Goal: Complete application form

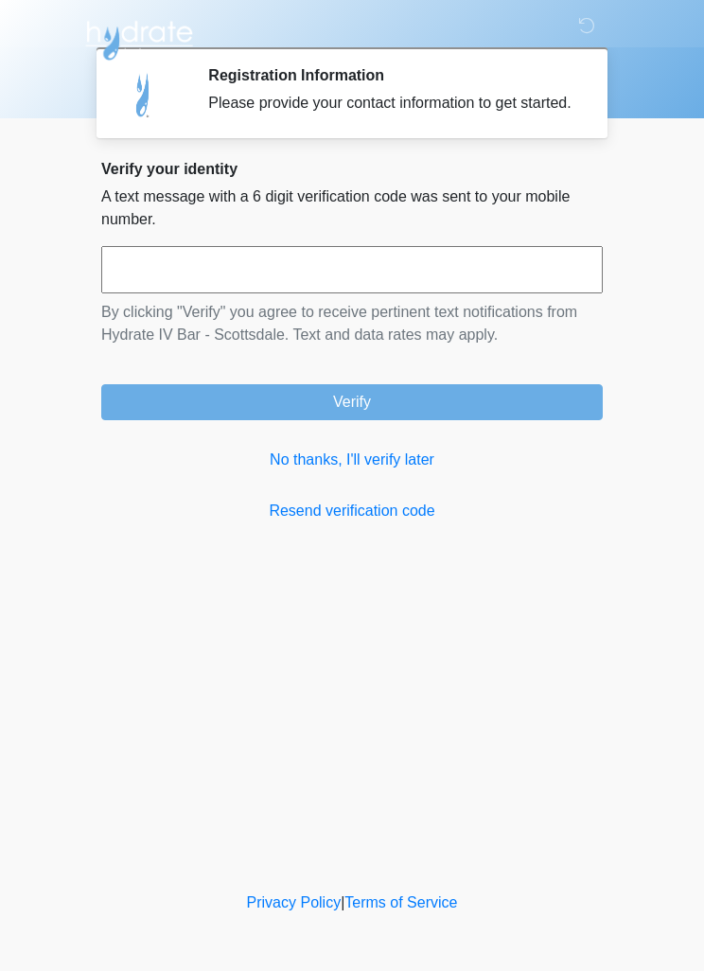
click at [420, 283] on input "text" at bounding box center [352, 269] width 502 height 47
type input "******"
click at [474, 415] on button "Verify" at bounding box center [352, 402] width 502 height 36
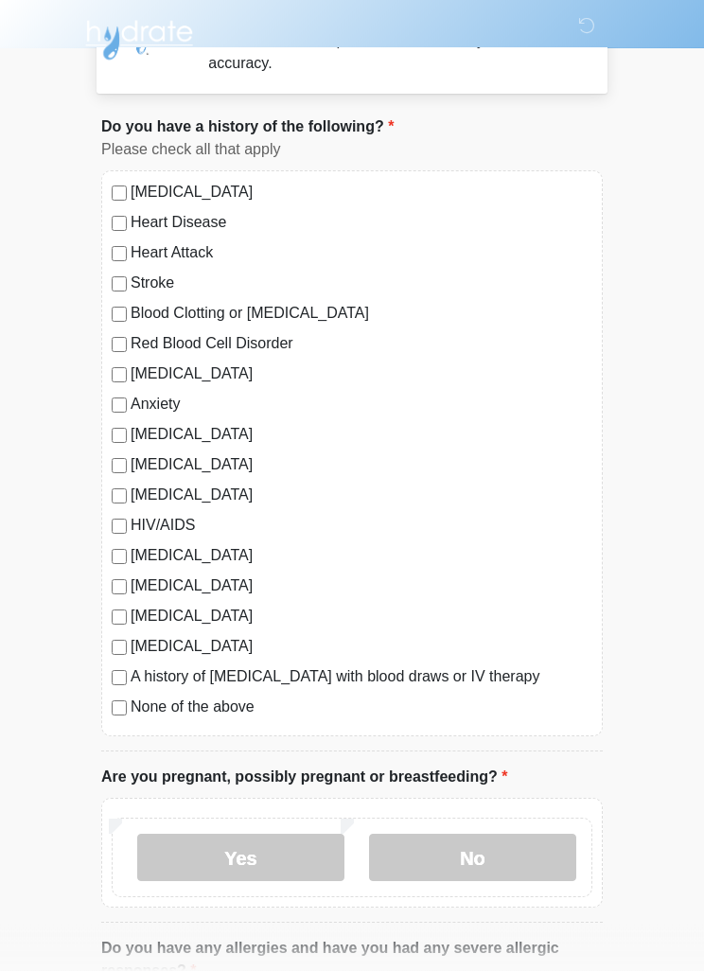
scroll to position [70, 0]
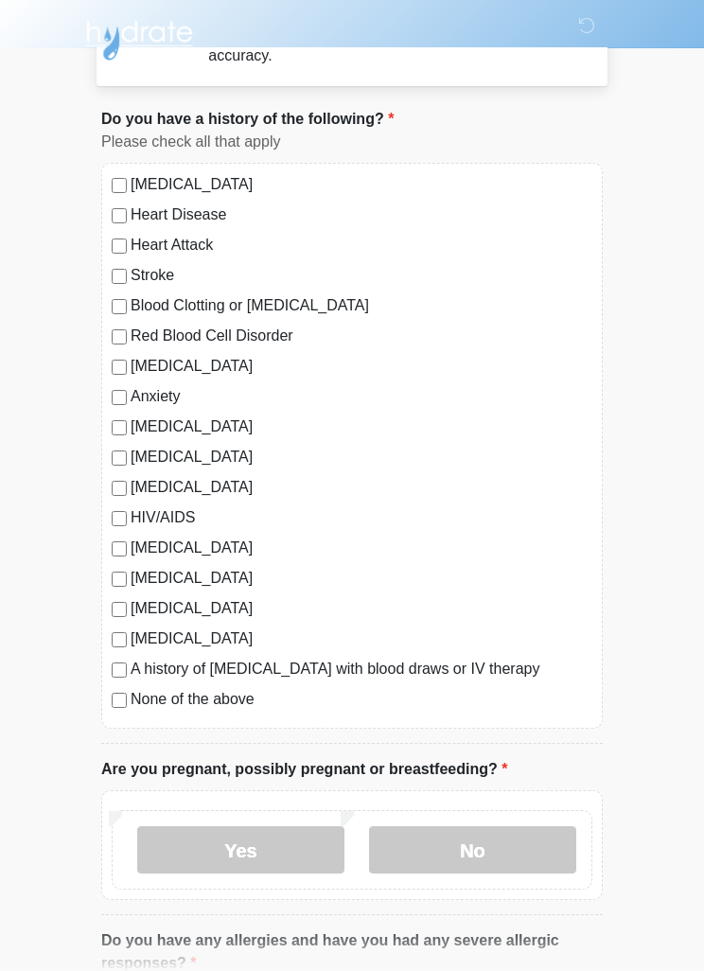
click at [466, 847] on label "No" at bounding box center [472, 849] width 207 height 47
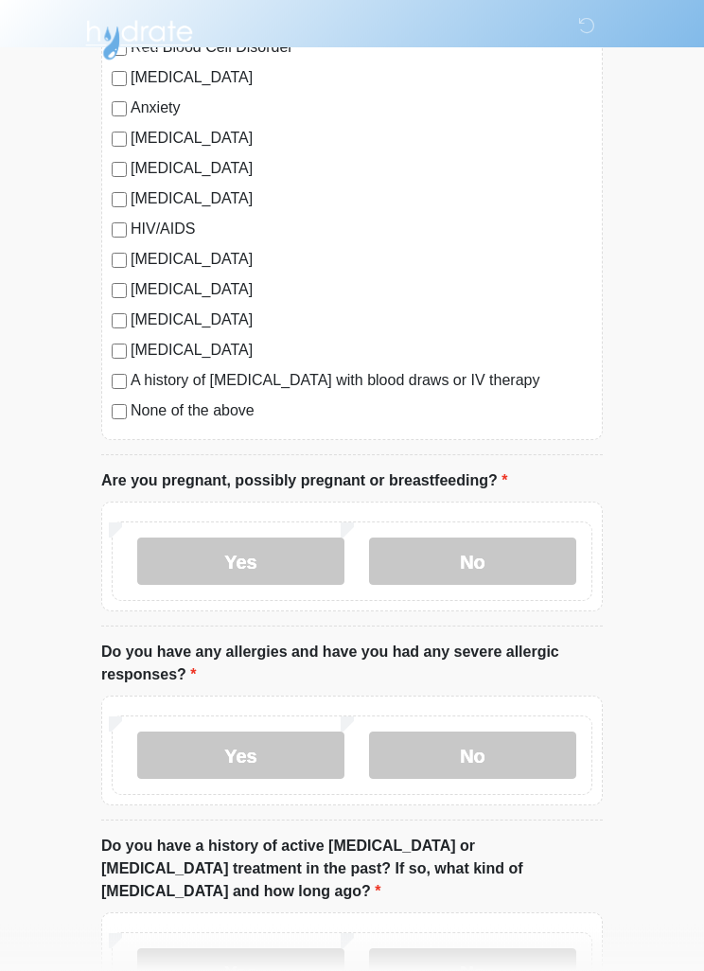
scroll to position [366, 0]
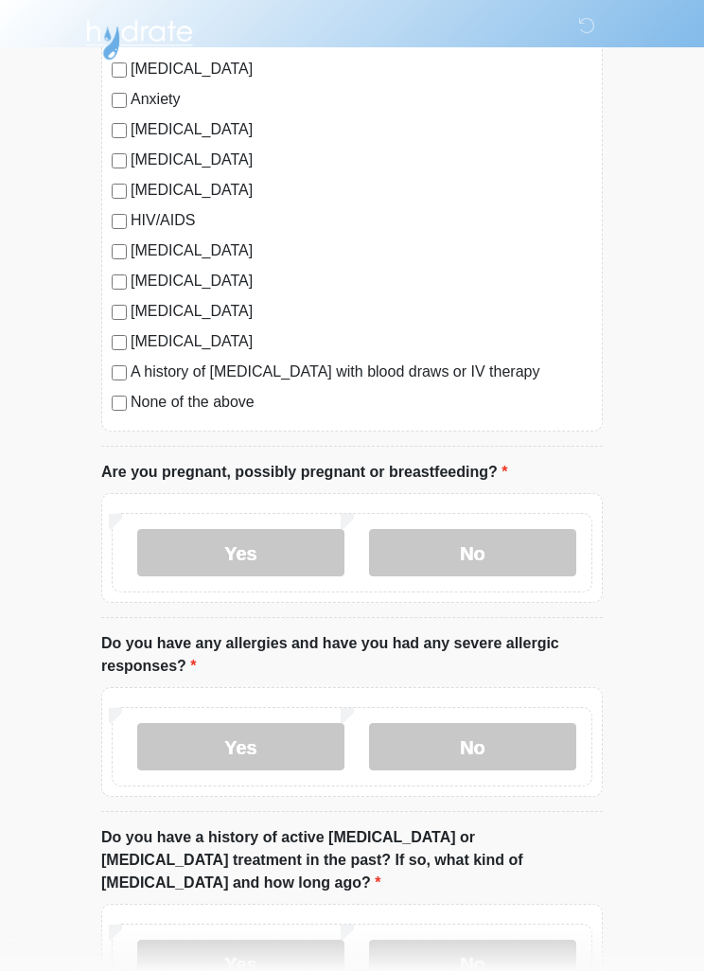
click at [495, 748] on label "No" at bounding box center [472, 747] width 207 height 47
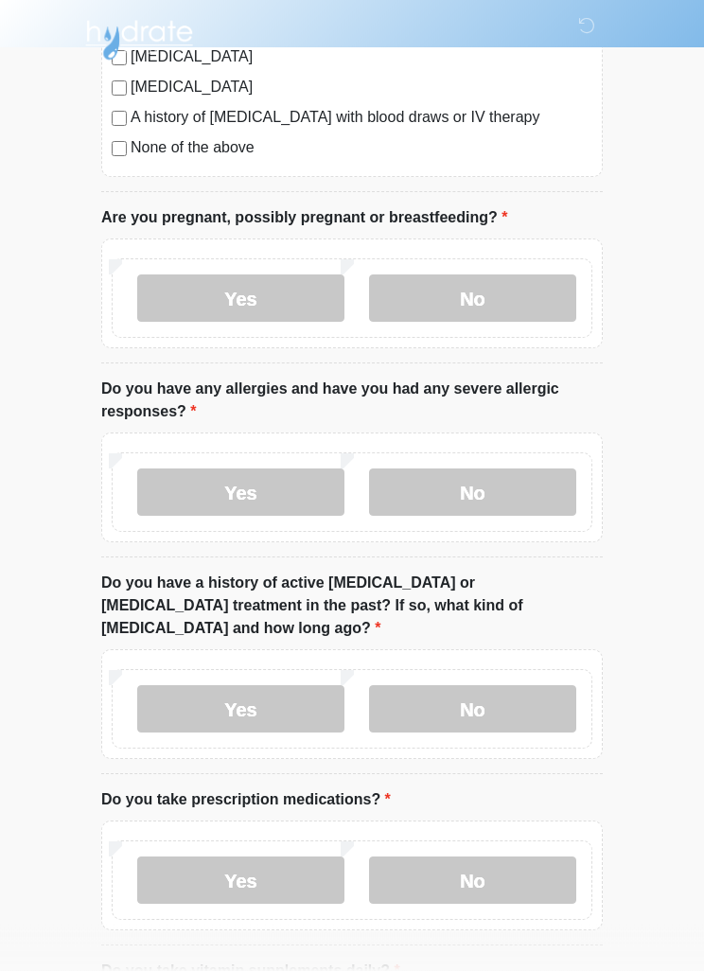
scroll to position [622, 0]
click at [504, 686] on label "No" at bounding box center [472, 708] width 207 height 47
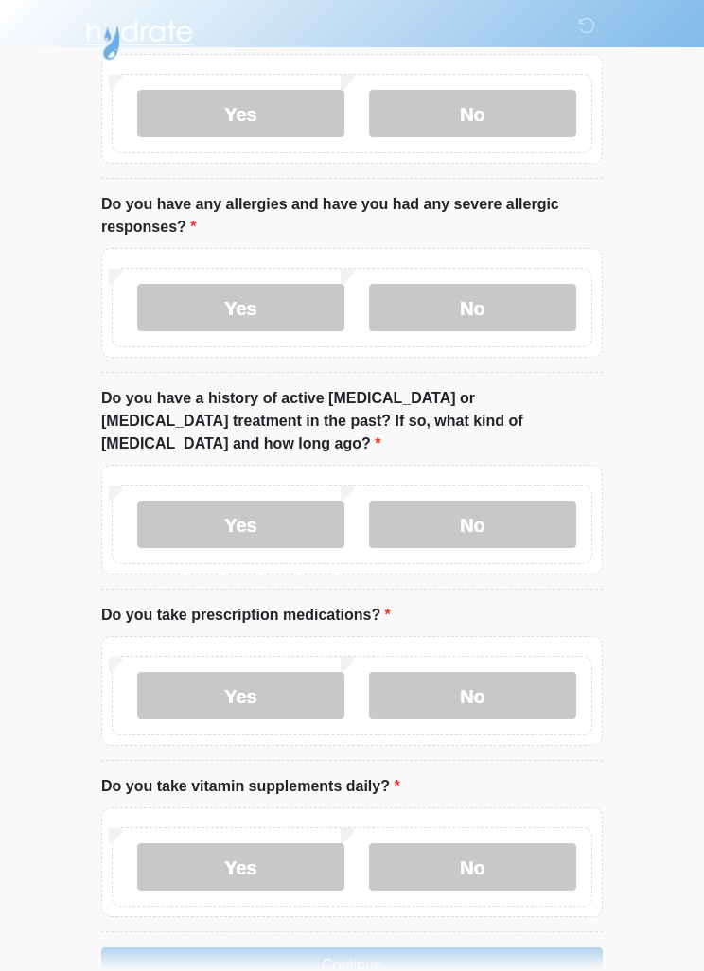
scroll to position [835, 0]
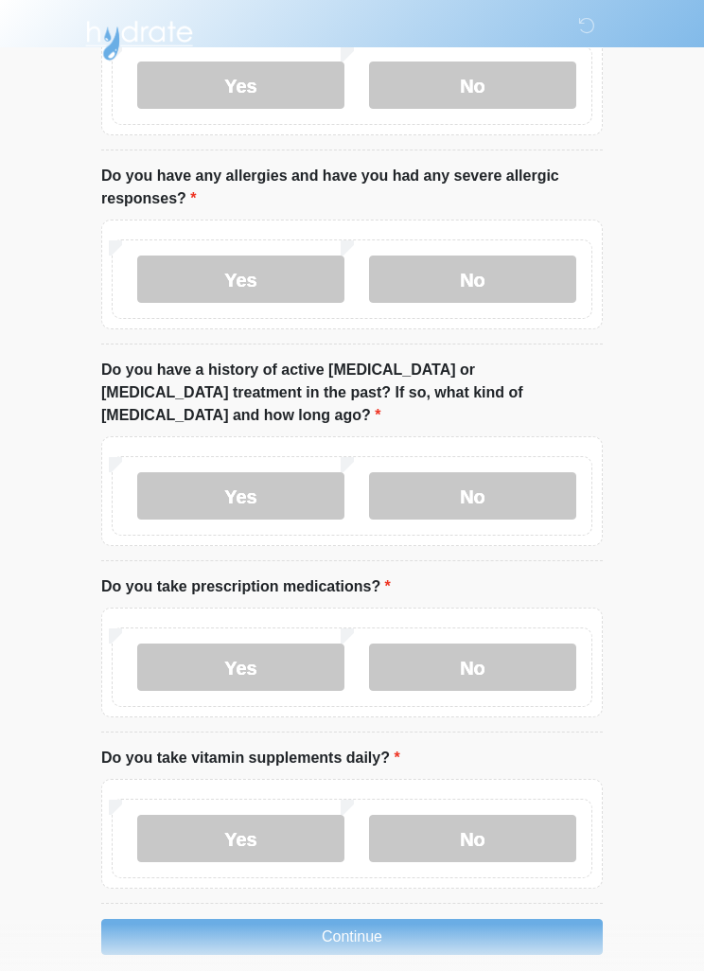
click at [500, 644] on label "No" at bounding box center [472, 667] width 207 height 47
click at [272, 825] on label "Yes" at bounding box center [240, 838] width 207 height 47
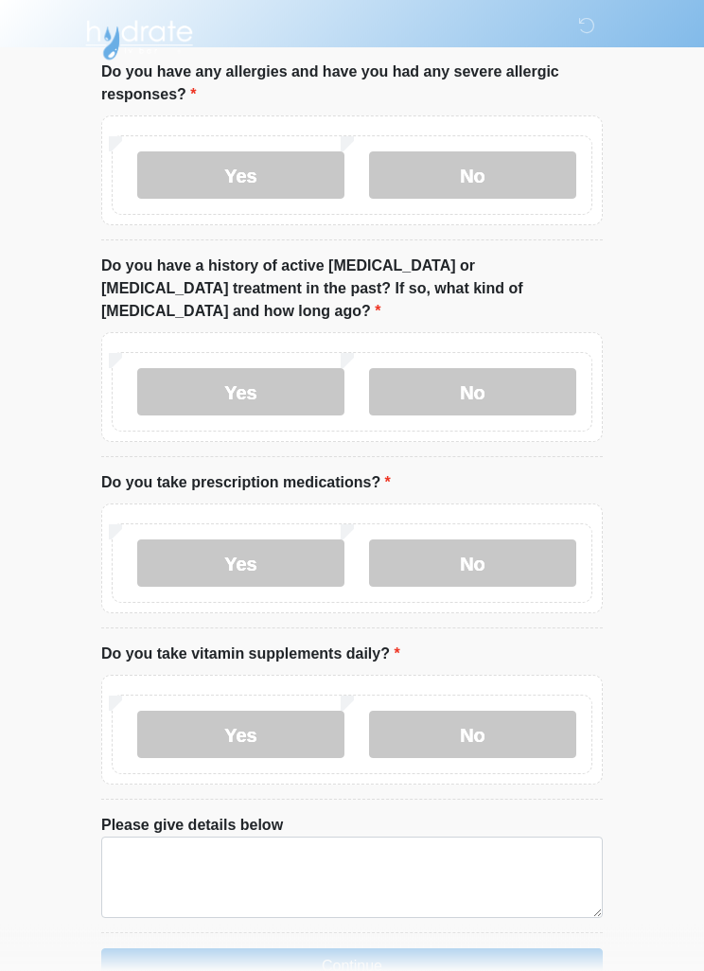
scroll to position [968, 0]
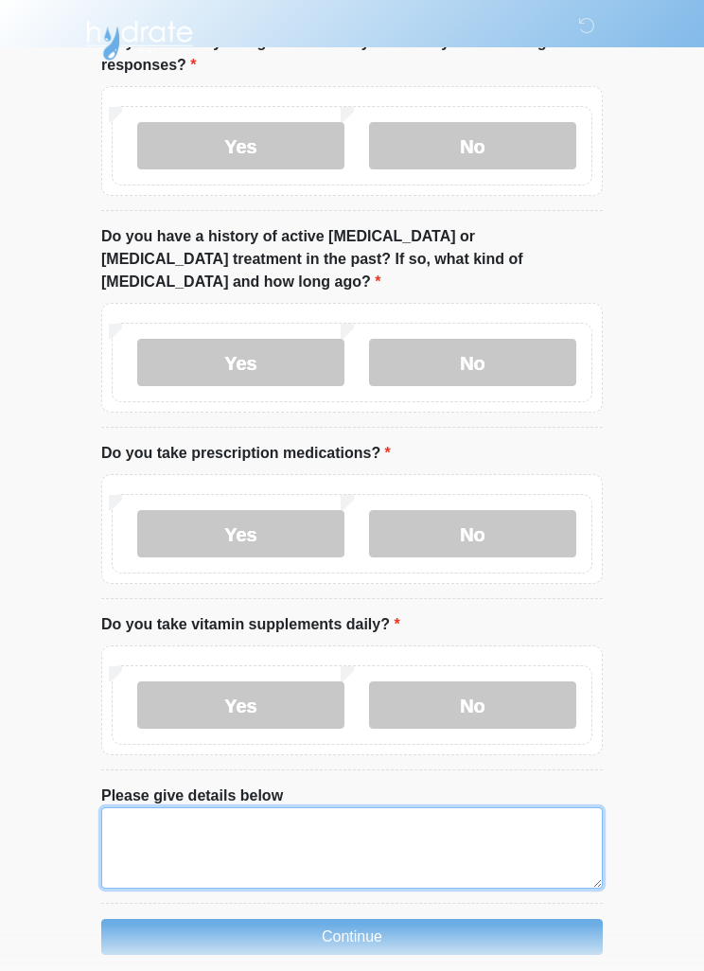
click at [417, 837] on textarea "Please give details below" at bounding box center [352, 847] width 502 height 81
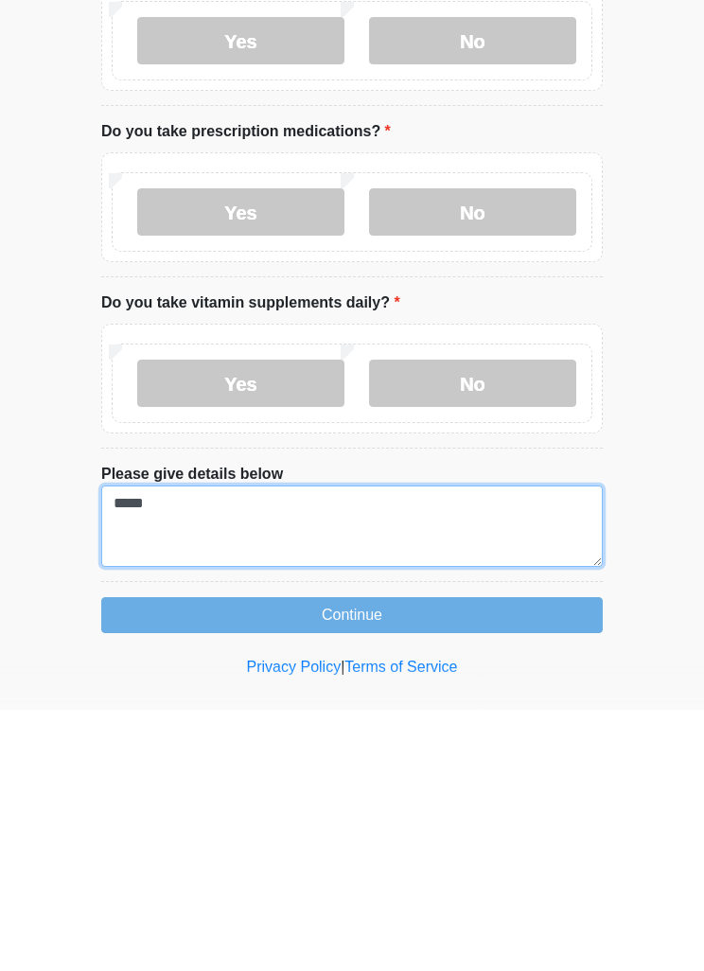
type textarea "*****"
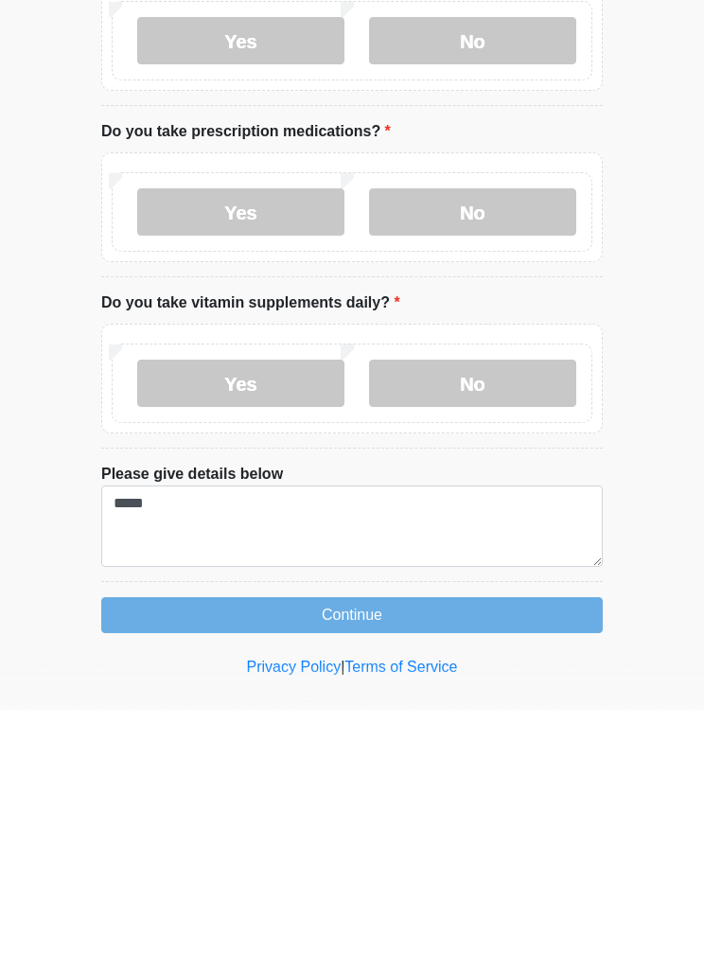
click at [440, 859] on button "Continue" at bounding box center [352, 877] width 502 height 36
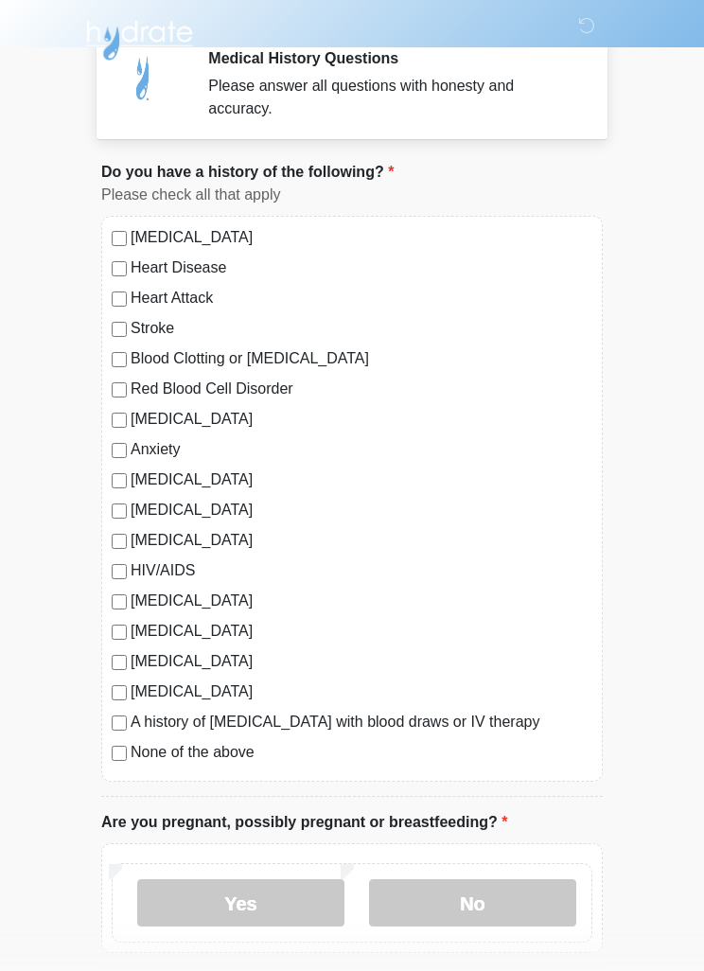
scroll to position [0, 0]
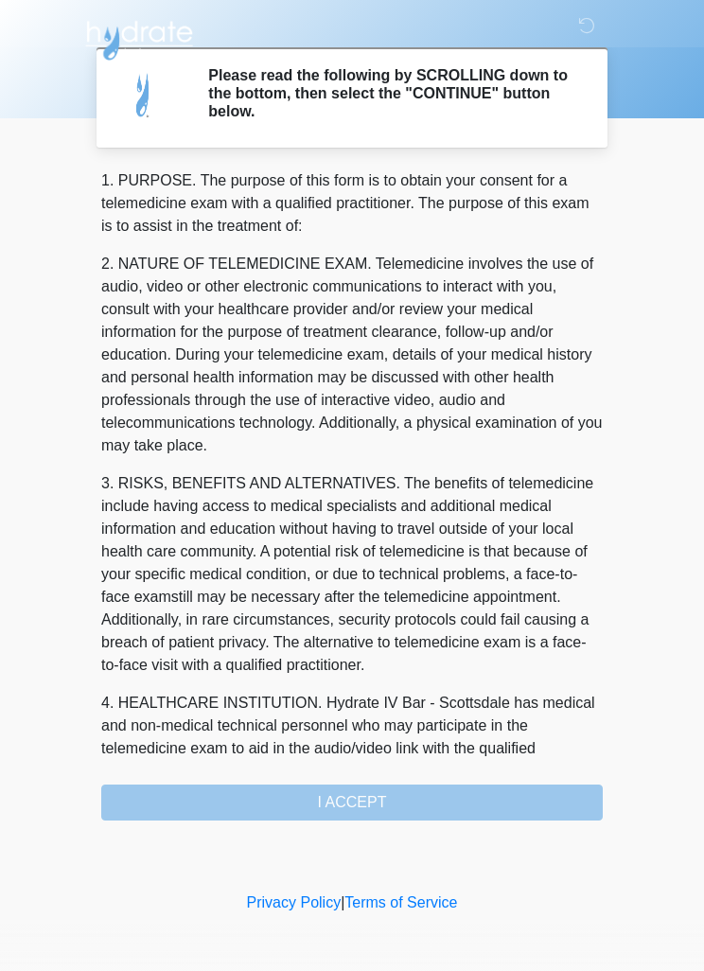
click at [396, 813] on div "1. PURPOSE. The purpose of this form is to obtain your consent for a telemedici…" at bounding box center [352, 494] width 502 height 651
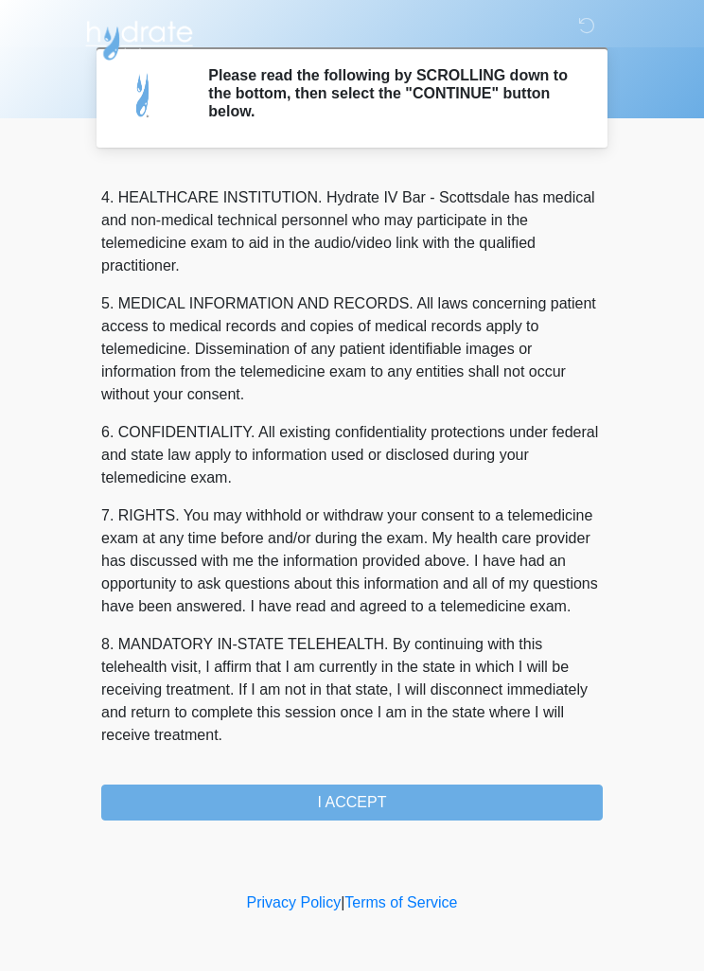
scroll to position [528, 0]
click at [388, 803] on button "I ACCEPT" at bounding box center [352, 803] width 502 height 36
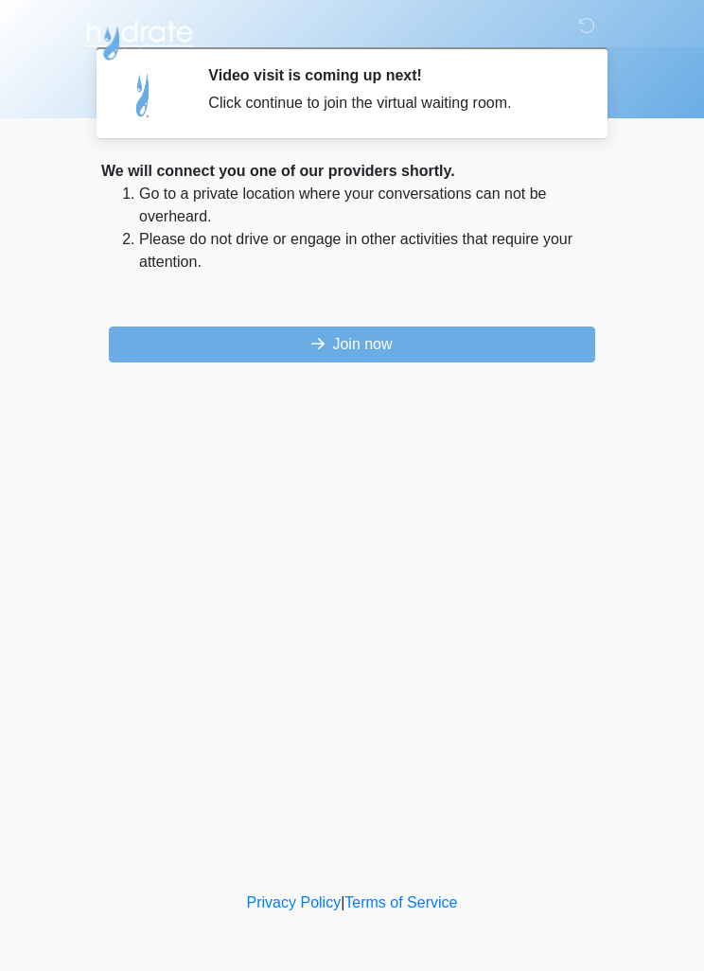
click at [433, 338] on button "Join now" at bounding box center [352, 345] width 487 height 36
